Goal: Task Accomplishment & Management: Use online tool/utility

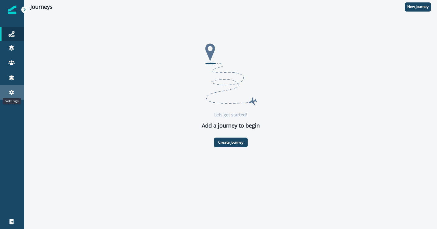
click at [11, 90] on icon at bounding box center [11, 92] width 5 height 5
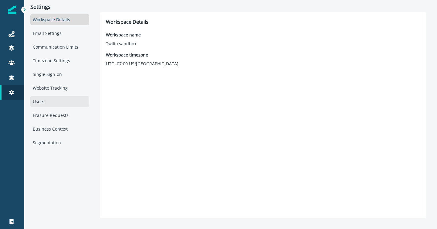
click at [50, 103] on div "Users" at bounding box center [59, 101] width 59 height 11
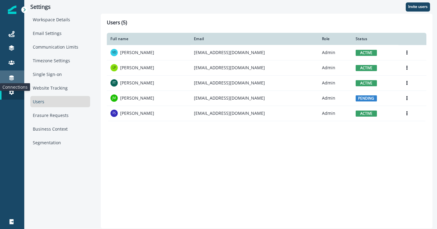
click at [13, 75] on icon at bounding box center [11, 78] width 6 height 6
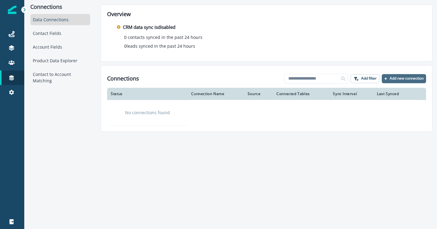
click at [400, 79] on p "Add new connection" at bounding box center [406, 78] width 34 height 4
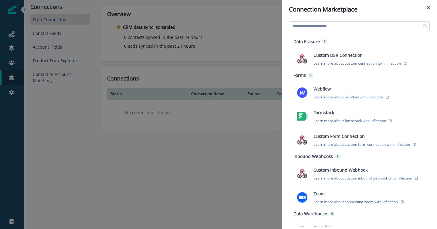
click at [336, 25] on input at bounding box center [359, 26] width 141 height 10
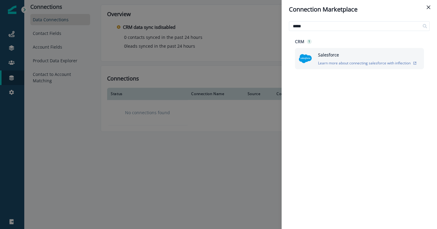
type input "*****"
click at [302, 58] on img at bounding box center [304, 58] width 13 height 13
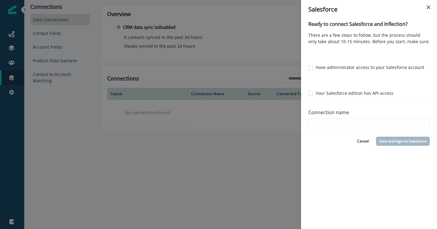
click at [310, 65] on span at bounding box center [310, 67] width 5 height 5
click at [311, 94] on span at bounding box center [310, 93] width 5 height 5
click at [321, 124] on input "Connection name" at bounding box center [368, 123] width 121 height 10
type input "*********"
click at [398, 140] on button "Save and login to Salesforce" at bounding box center [403, 140] width 54 height 9
